Goal: Task Accomplishment & Management: Use online tool/utility

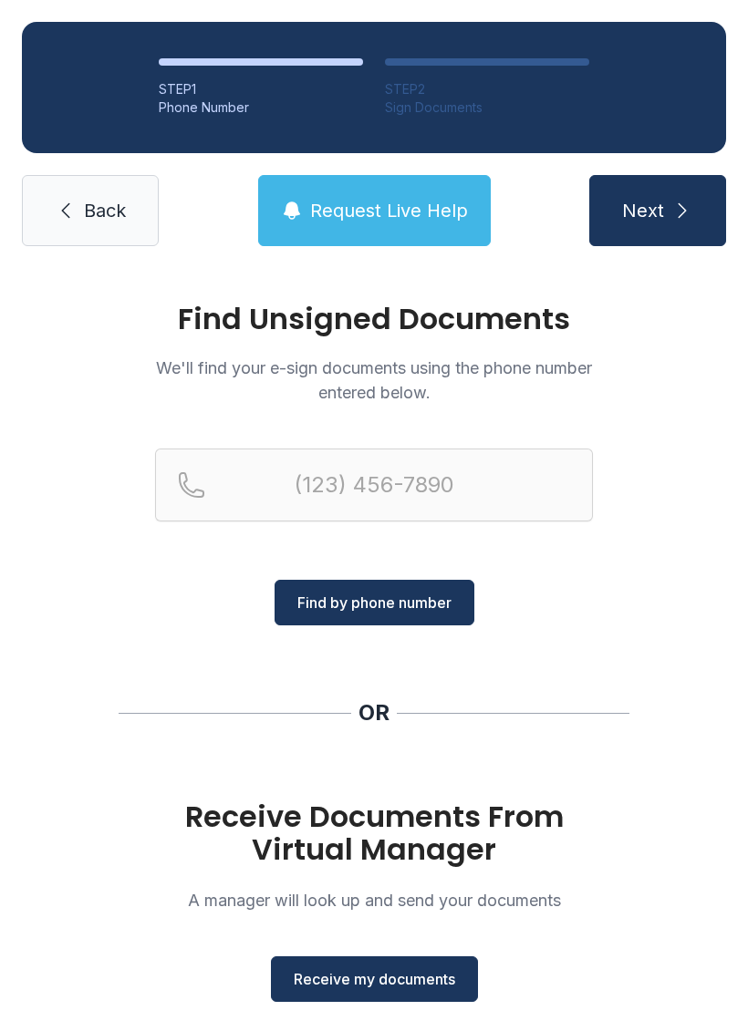
click at [390, 983] on span "Receive my documents" at bounding box center [374, 979] width 161 height 22
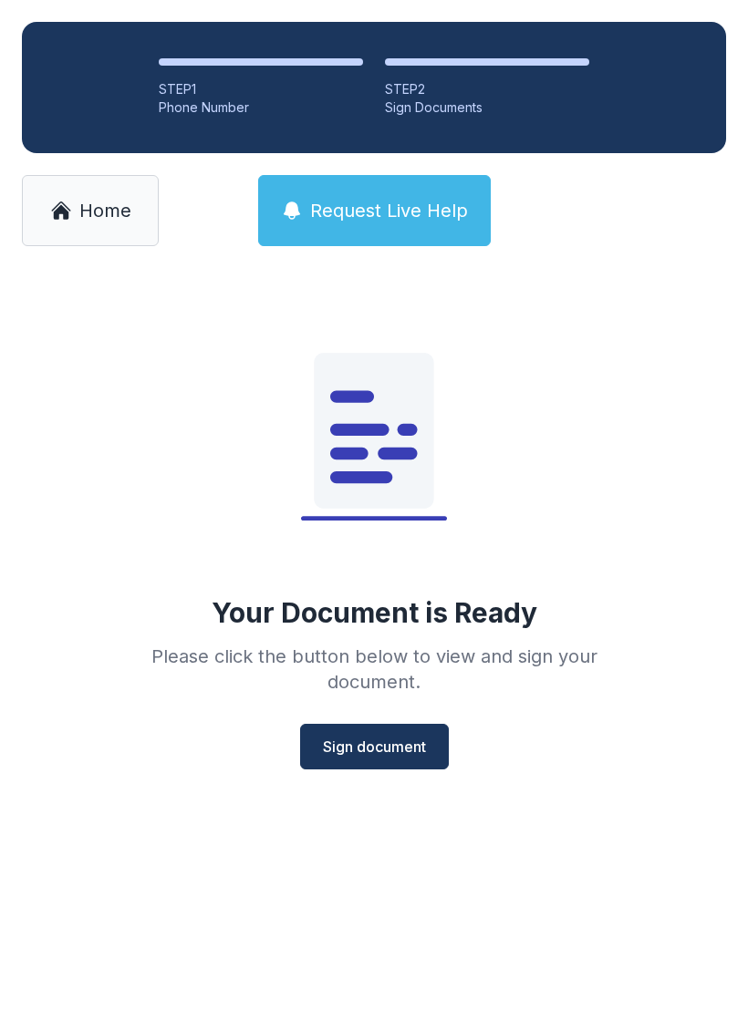
click at [364, 761] on button "Sign document" at bounding box center [374, 747] width 149 height 46
click at [378, 755] on span "Sign document" at bounding box center [374, 747] width 103 height 22
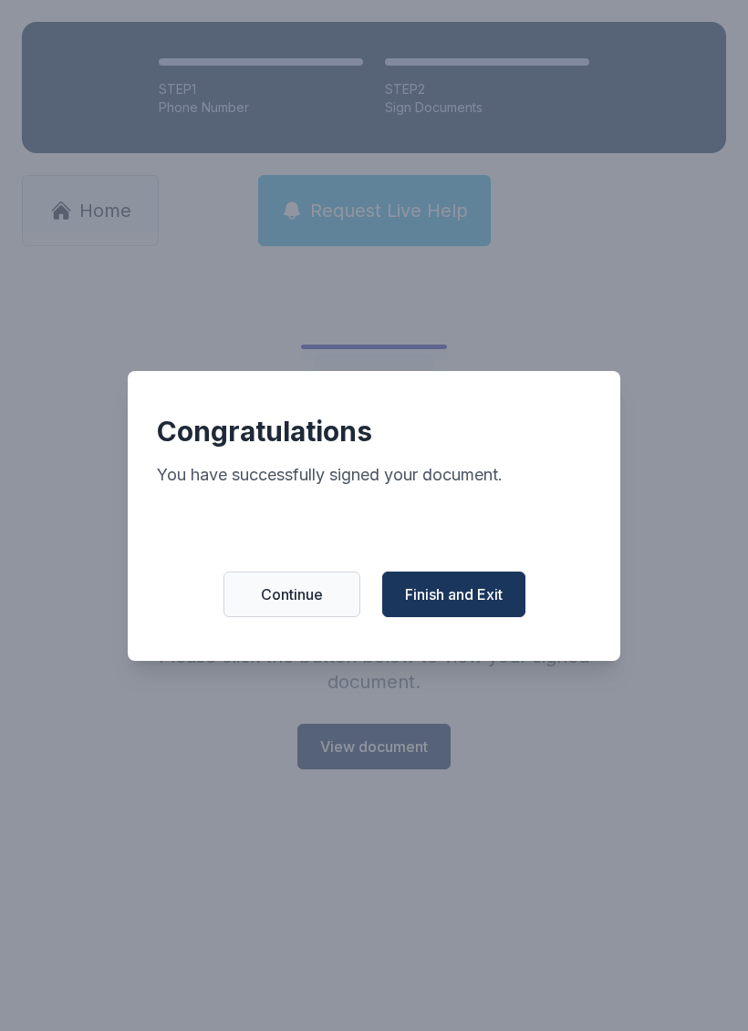
click at [466, 605] on span "Finish and Exit" at bounding box center [454, 594] width 98 height 22
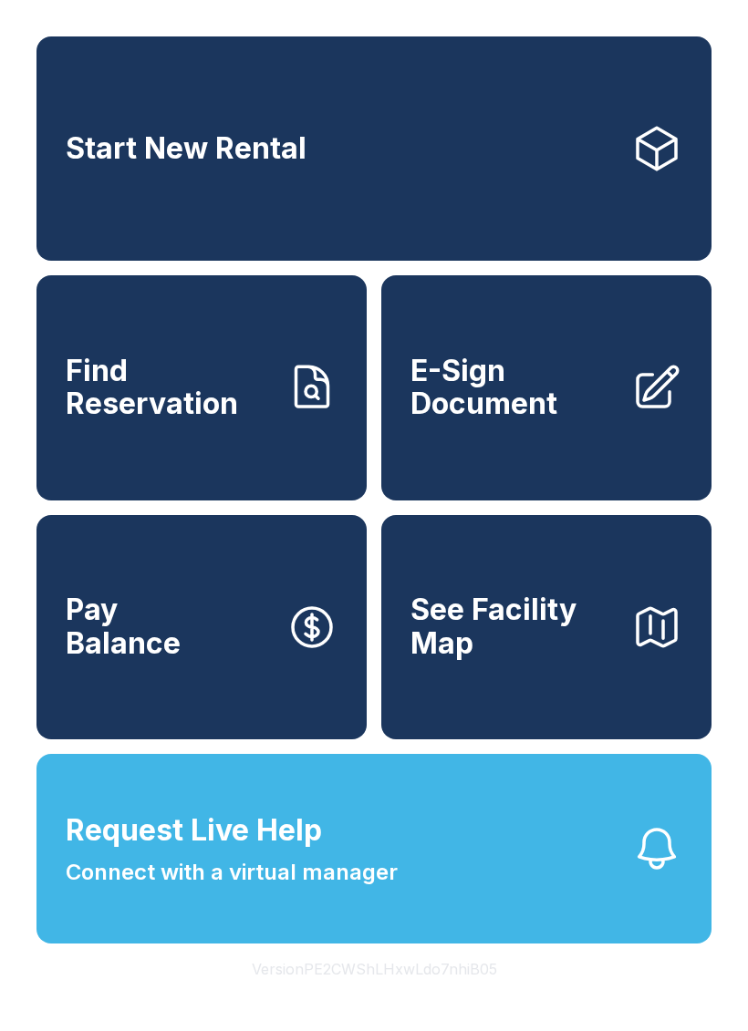
click at [554, 421] on span "E-Sign Document" at bounding box center [513, 388] width 206 height 67
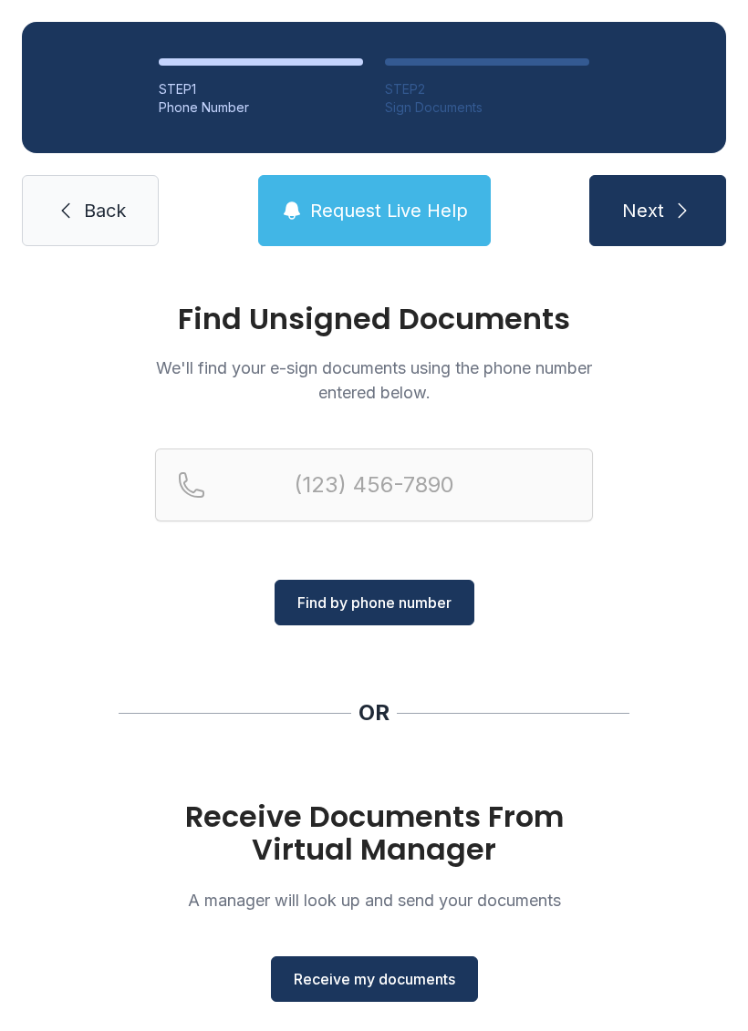
click at [402, 989] on span "Receive my documents" at bounding box center [374, 979] width 161 height 22
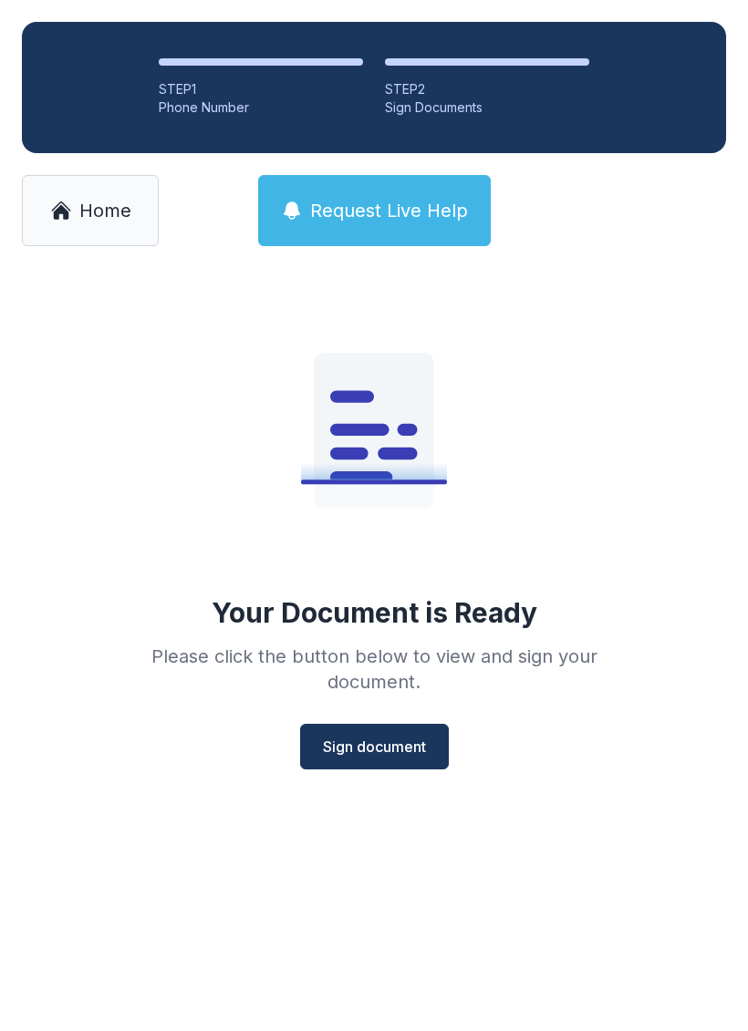
click at [385, 752] on span "Sign document" at bounding box center [374, 747] width 103 height 22
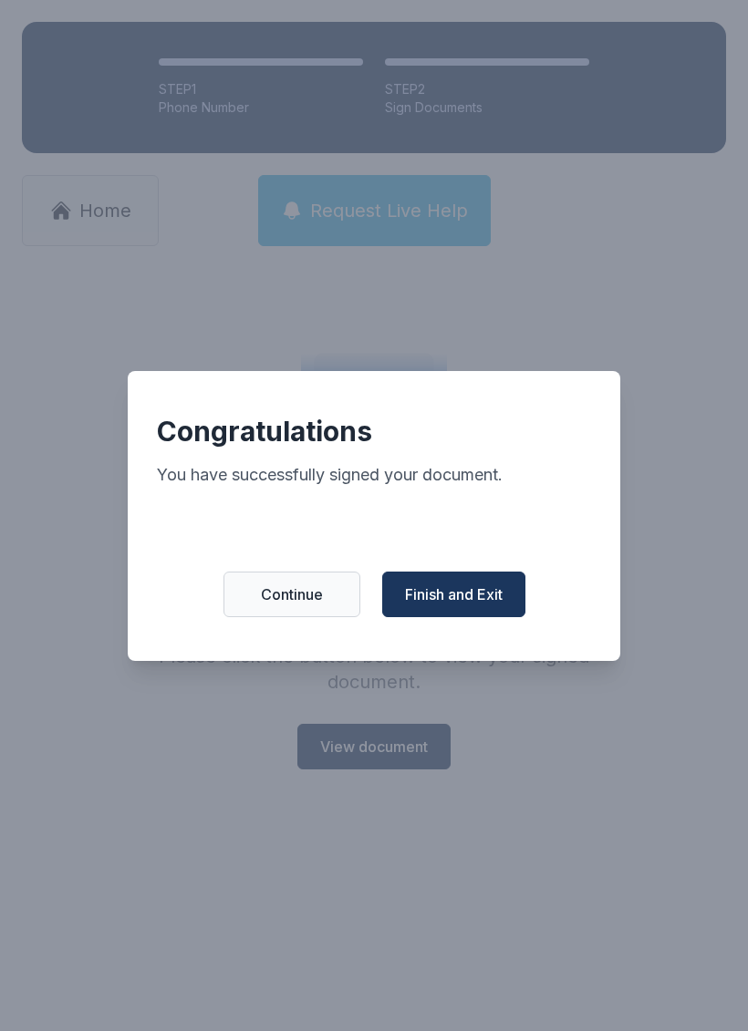
click at [470, 598] on span "Finish and Exit" at bounding box center [454, 594] width 98 height 22
